Goal: Task Accomplishment & Management: Use online tool/utility

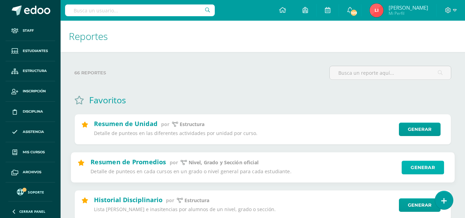
click at [413, 167] on link "Generar" at bounding box center [422, 167] width 42 height 14
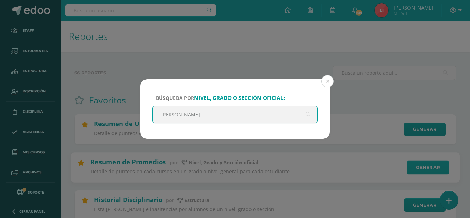
type input "quinto"
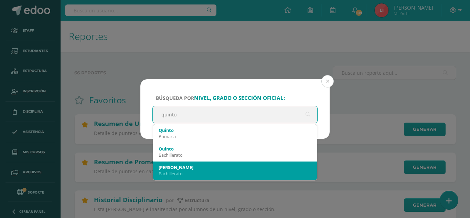
click at [173, 172] on div "Bachillerato" at bounding box center [235, 173] width 153 height 6
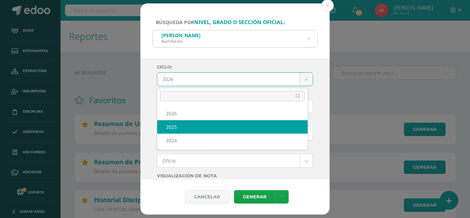
select select "2"
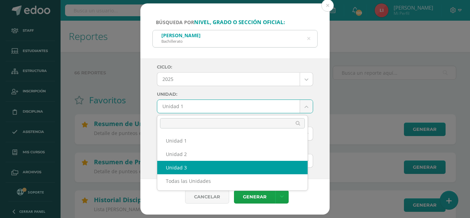
drag, startPoint x: 272, startPoint y: 161, endPoint x: 280, endPoint y: 160, distance: 7.7
select select "Unidad 3"
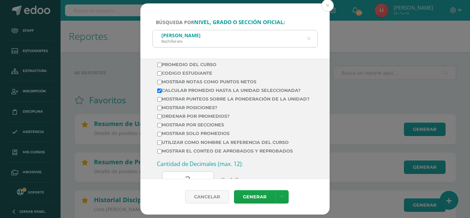
scroll to position [241, 0]
click at [161, 80] on input "Mostrar Notas Como Puntos Netos" at bounding box center [159, 81] width 4 height 4
checkbox input "true"
click at [247, 195] on link "Generar" at bounding box center [254, 196] width 41 height 13
